Goal: Transaction & Acquisition: Purchase product/service

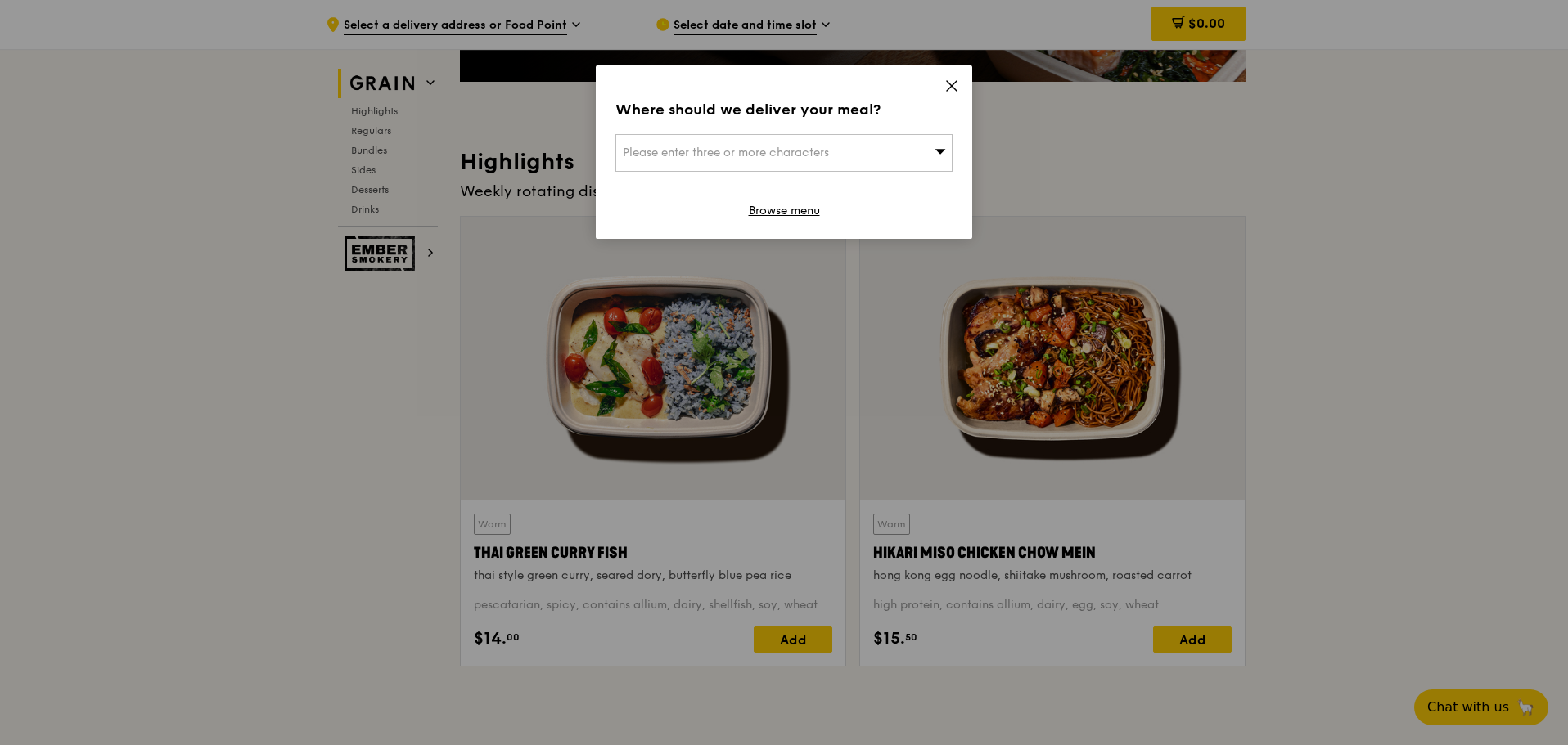
scroll to position [245, 0]
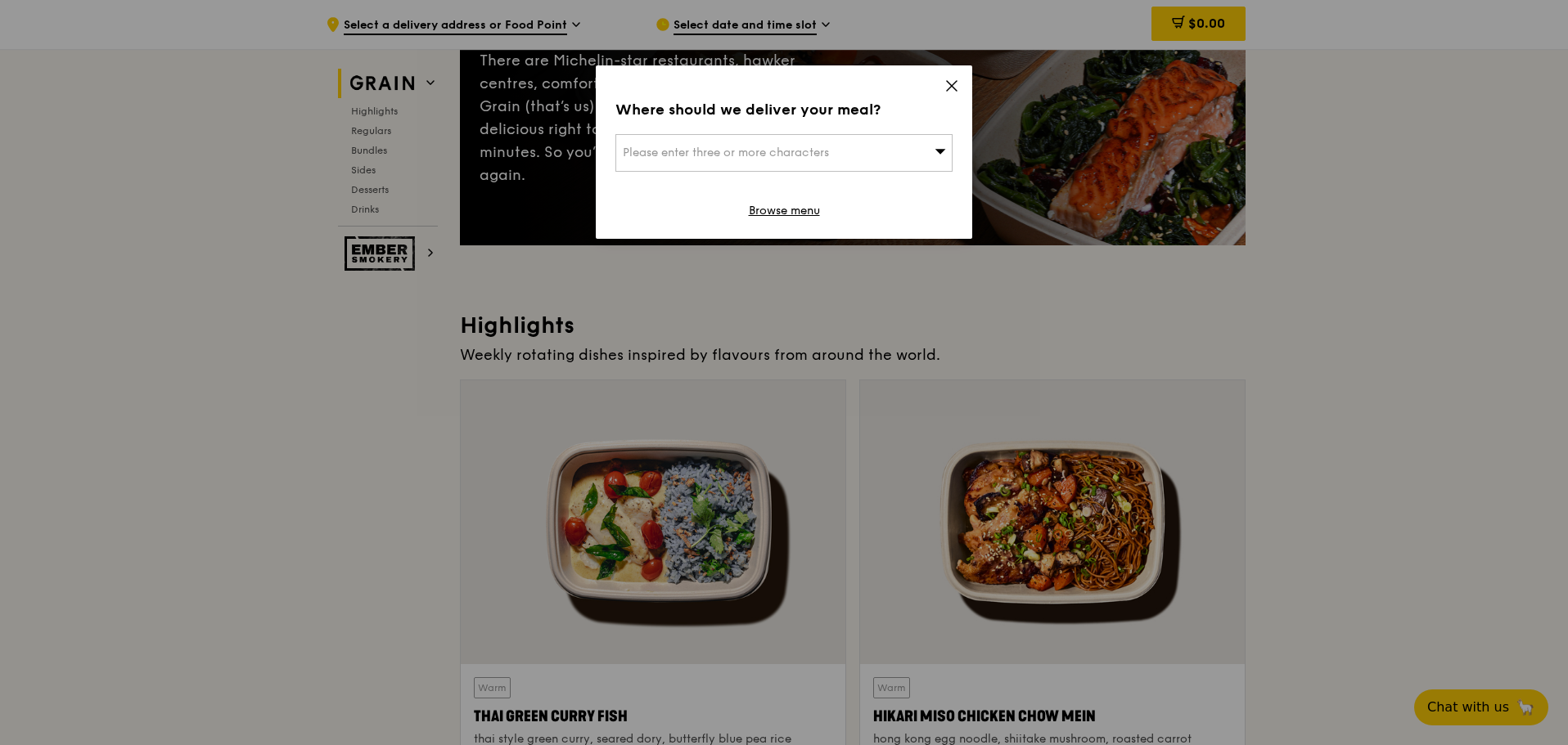
click at [947, 84] on icon at bounding box center [952, 86] width 15 height 15
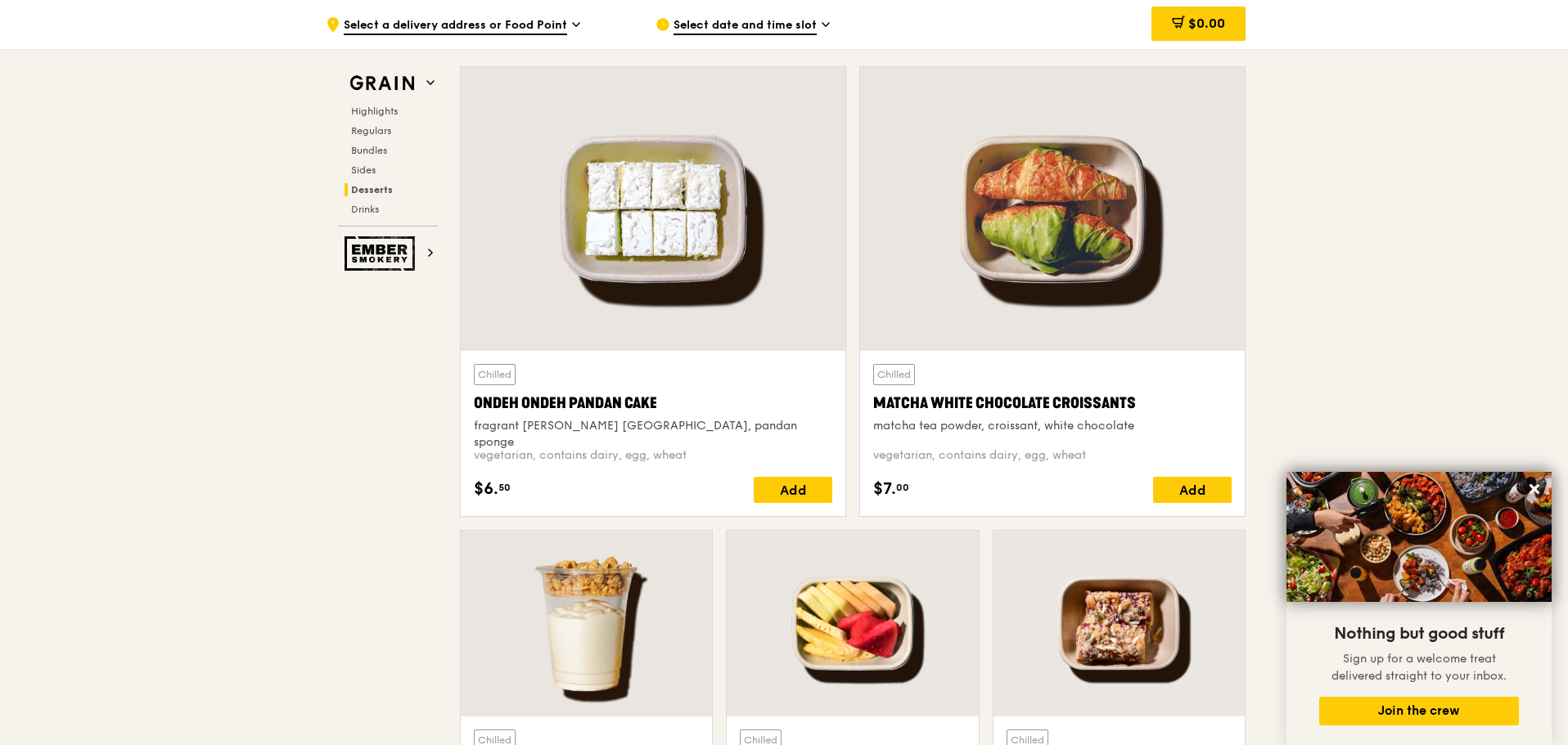
scroll to position [4661, 0]
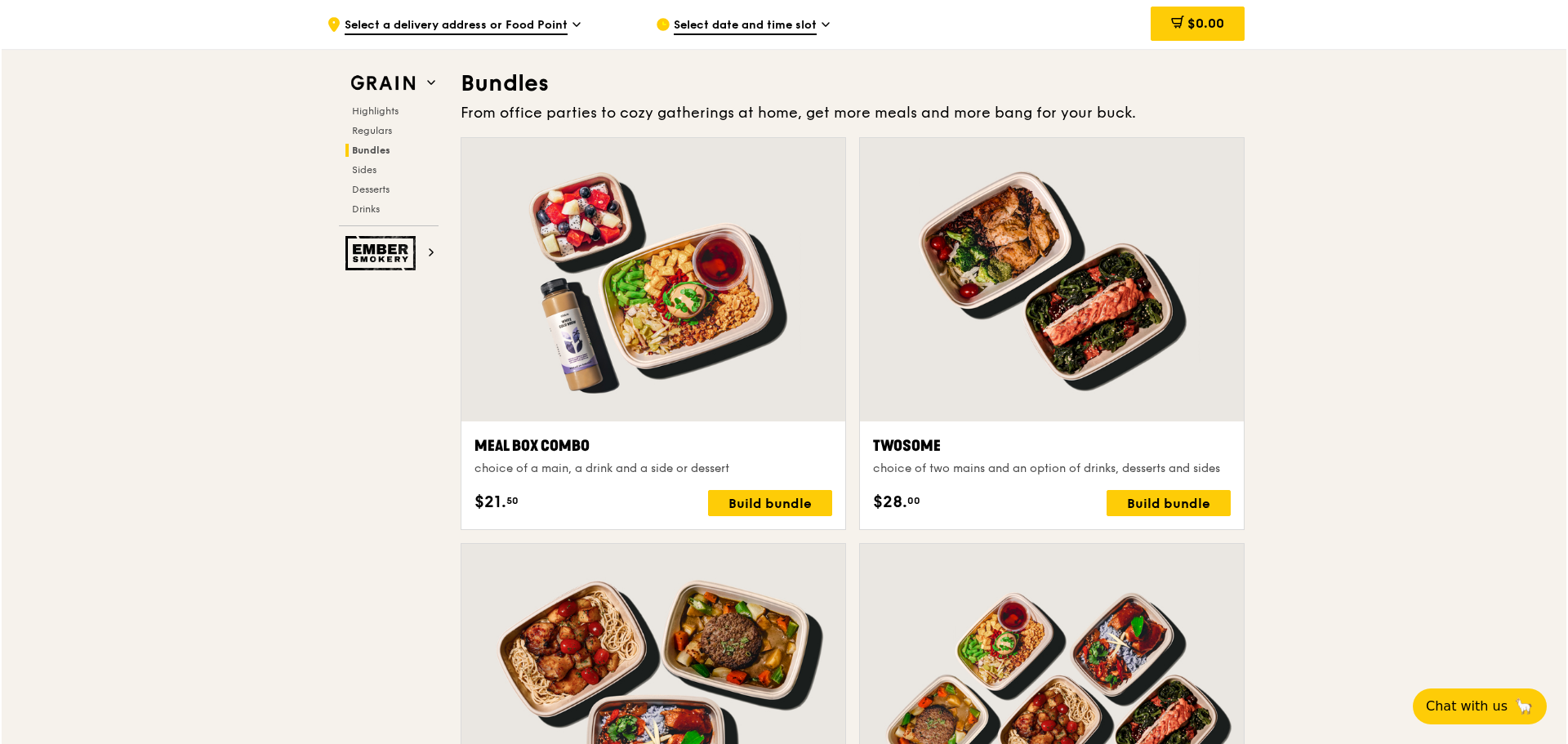
scroll to position [2280, 0]
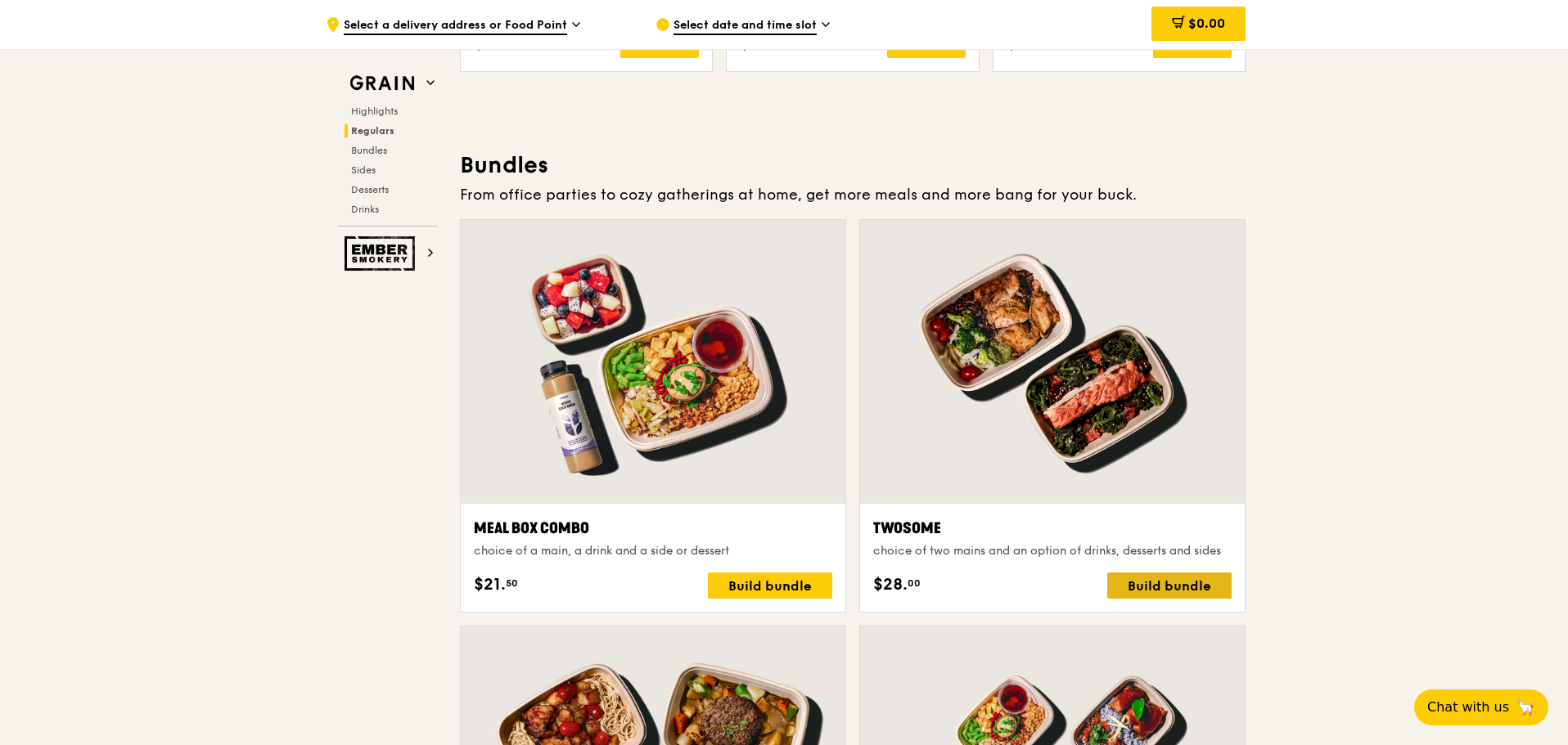
click at [1180, 587] on div "Build bundle" at bounding box center [1169, 586] width 124 height 26
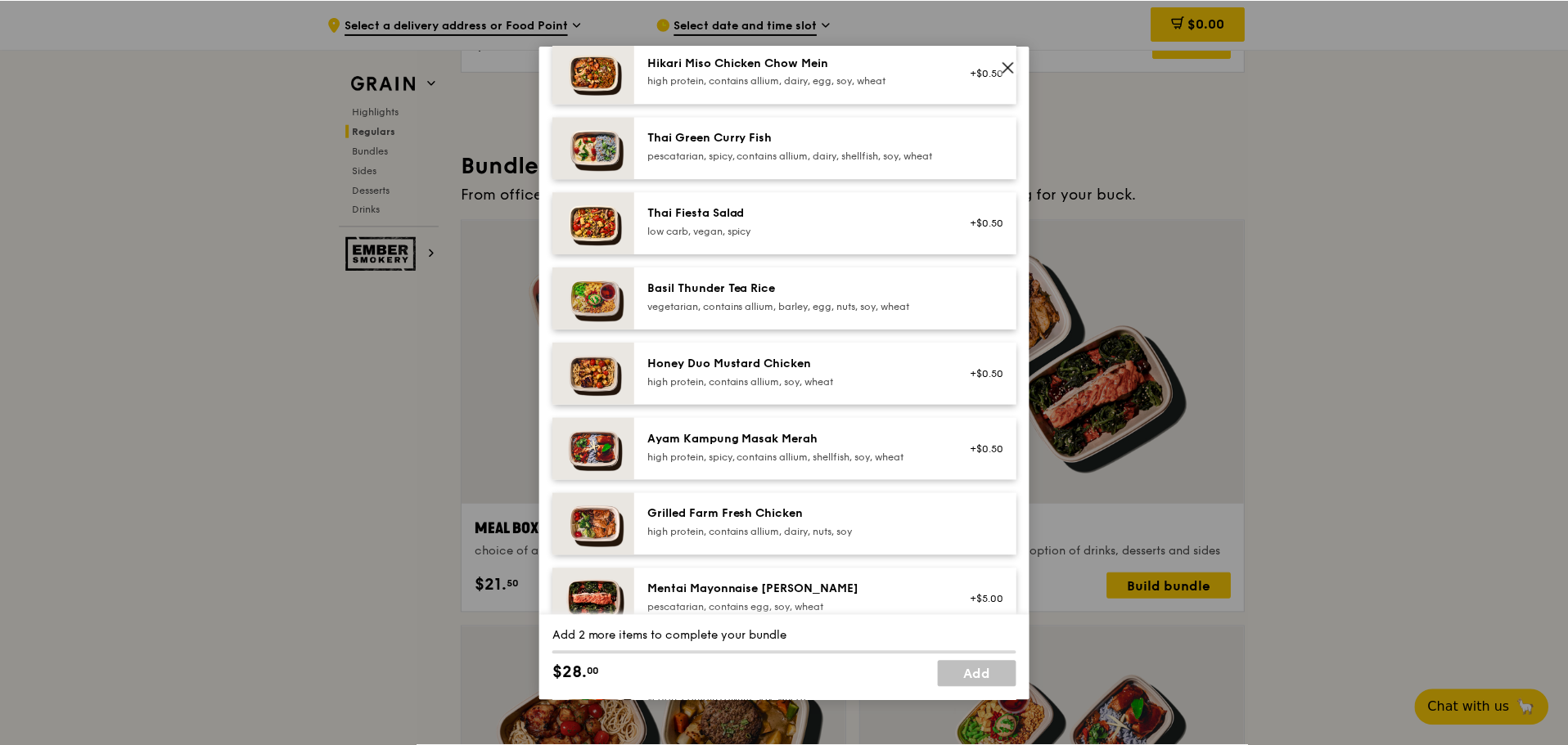
scroll to position [245, 0]
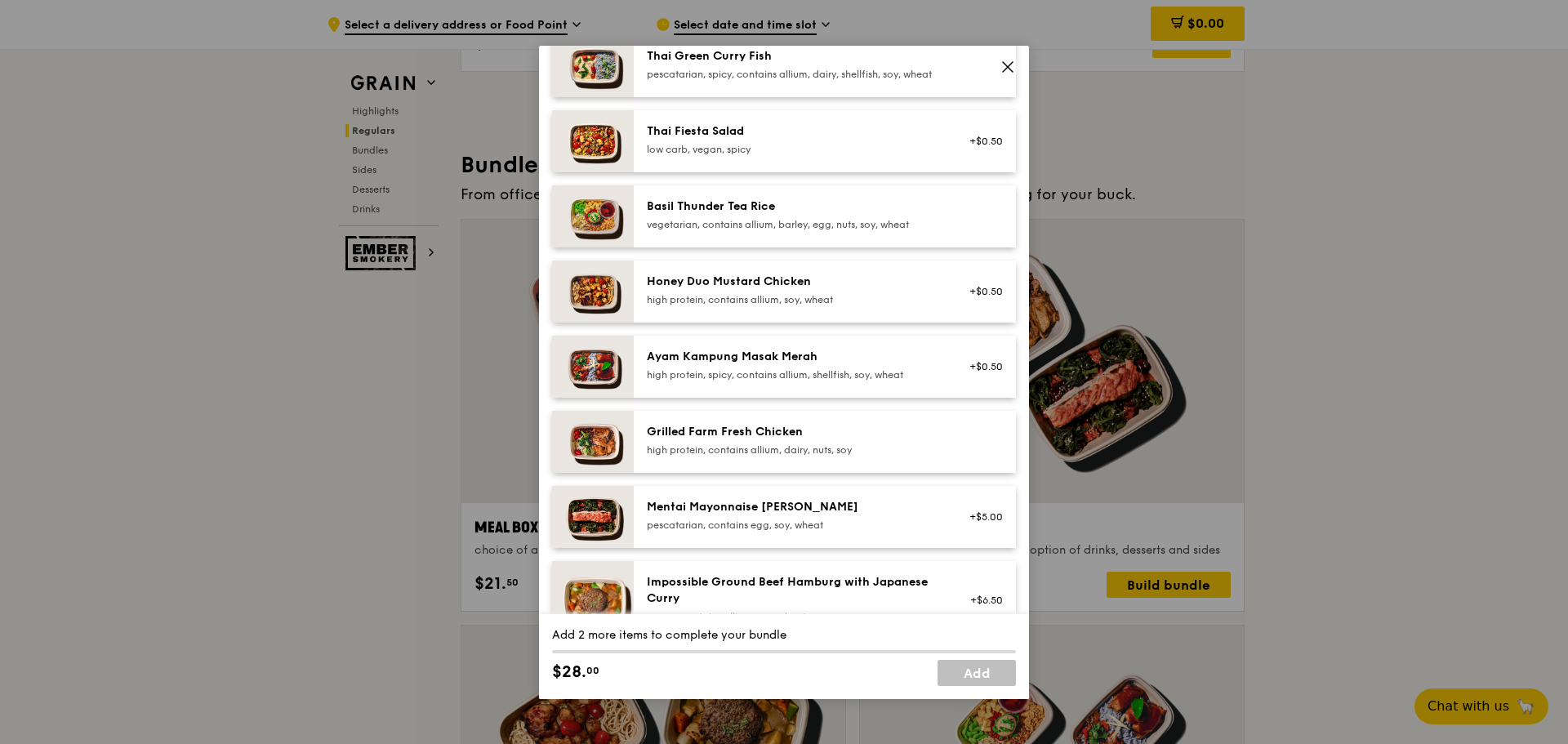
drag, startPoint x: 1005, startPoint y: 65, endPoint x: 1199, endPoint y: 391, distance: 379.4
click at [1005, 65] on icon at bounding box center [1008, 67] width 15 height 15
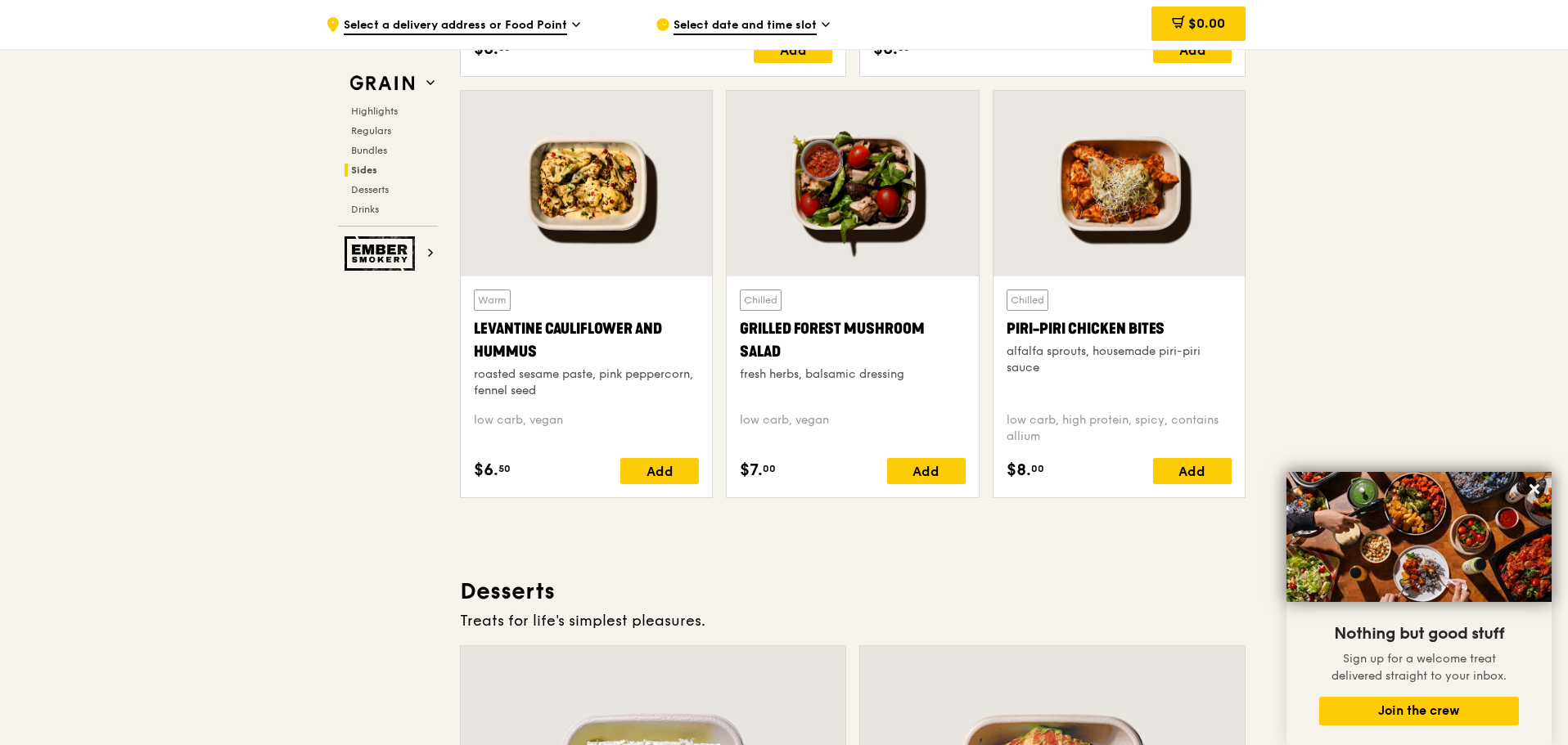
click at [369, 170] on span "Sides" at bounding box center [364, 170] width 26 height 11
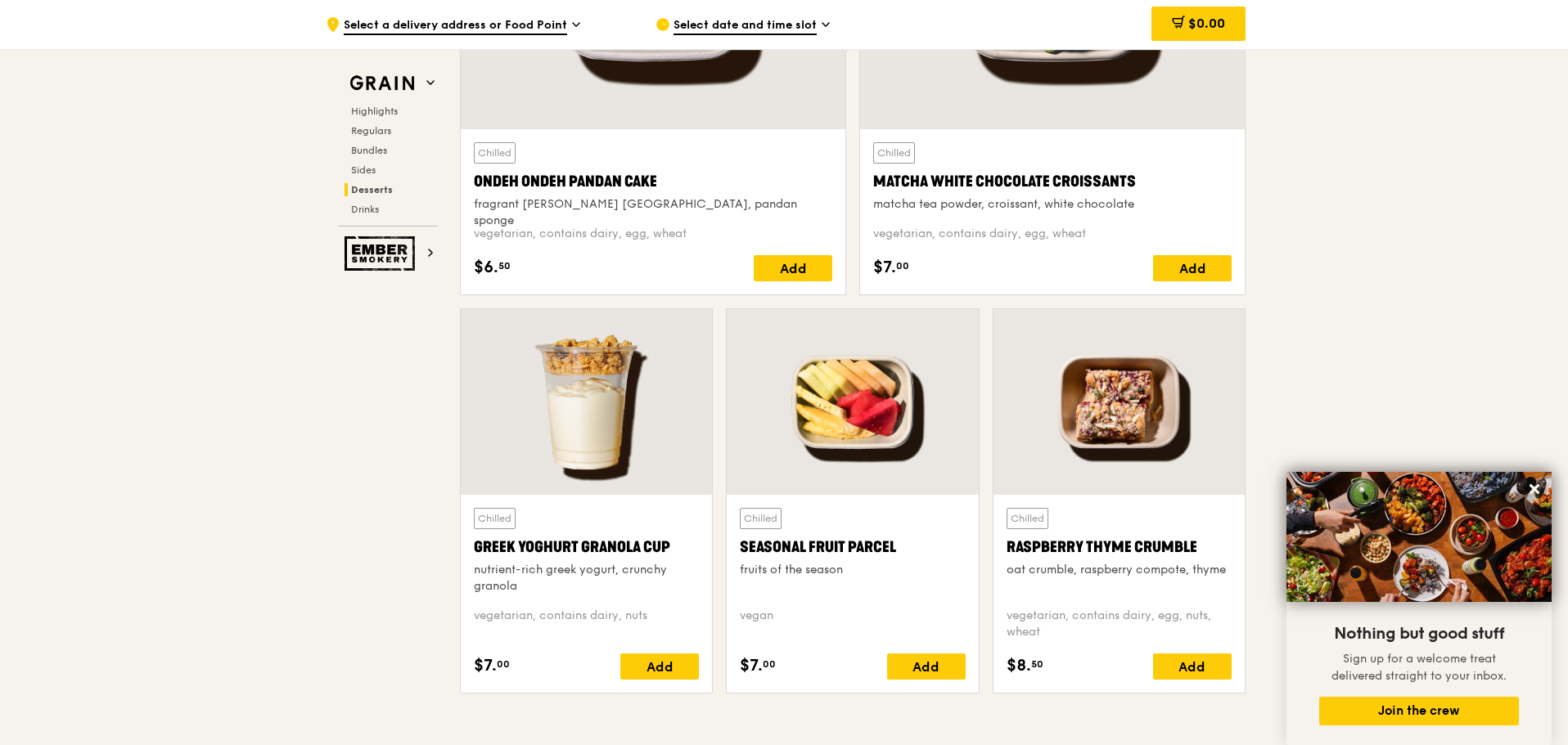
scroll to position [4638, 0]
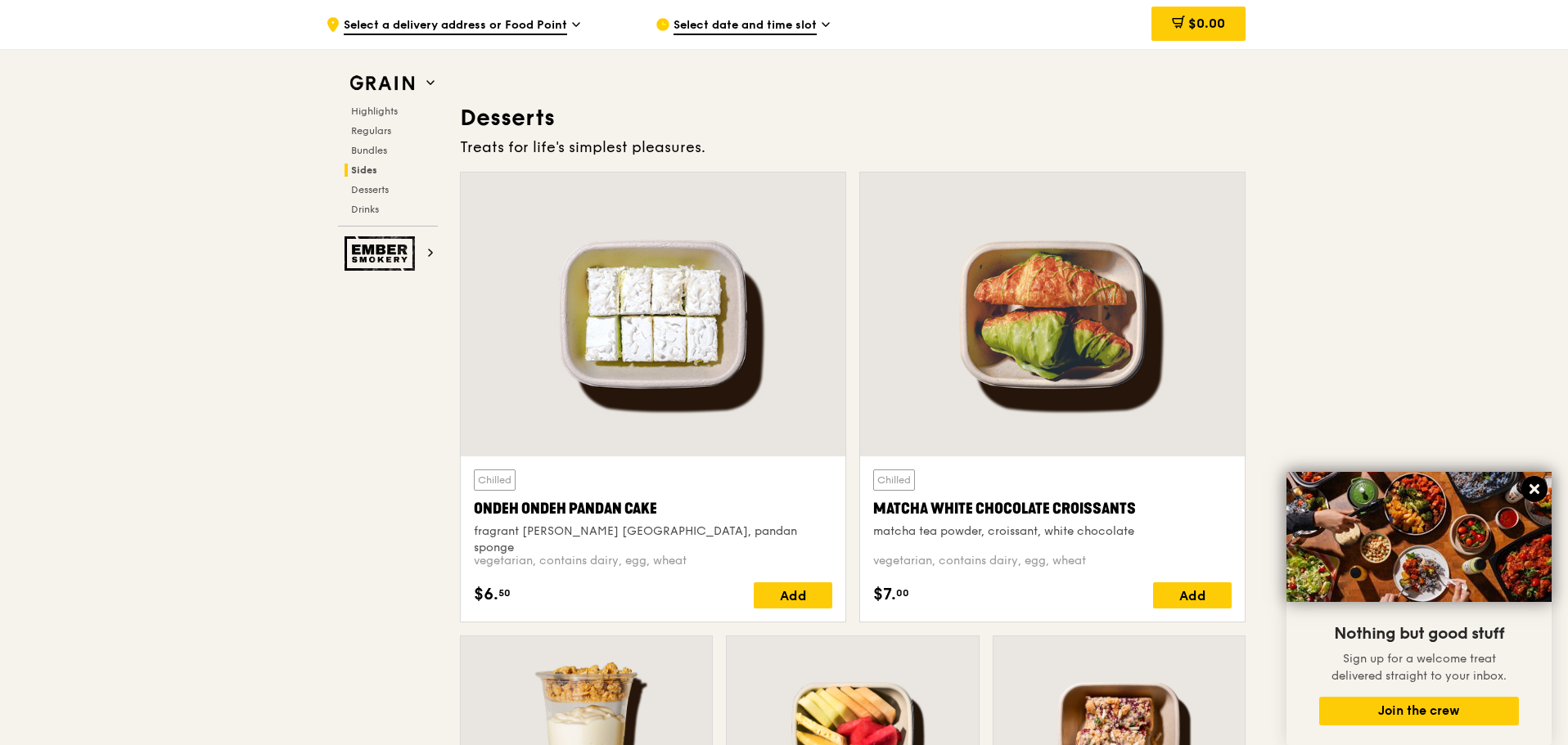
click at [1531, 490] on icon at bounding box center [1534, 489] width 15 height 15
